Goal: Find specific page/section: Find specific page/section

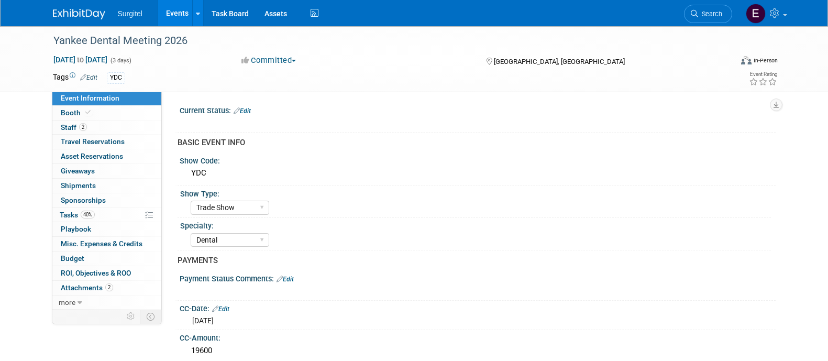
select select "Trade Show"
select select "Dental"
select select "SkyMiles - 93008"
select select "No"
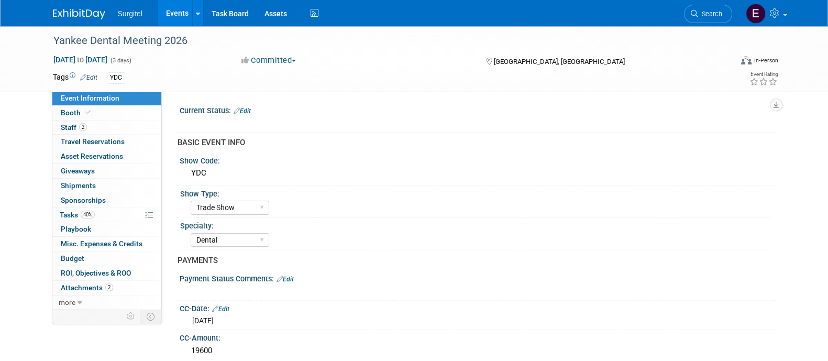
click at [180, 7] on link "Events" at bounding box center [177, 13] width 38 height 26
